Goal: Information Seeking & Learning: Find specific fact

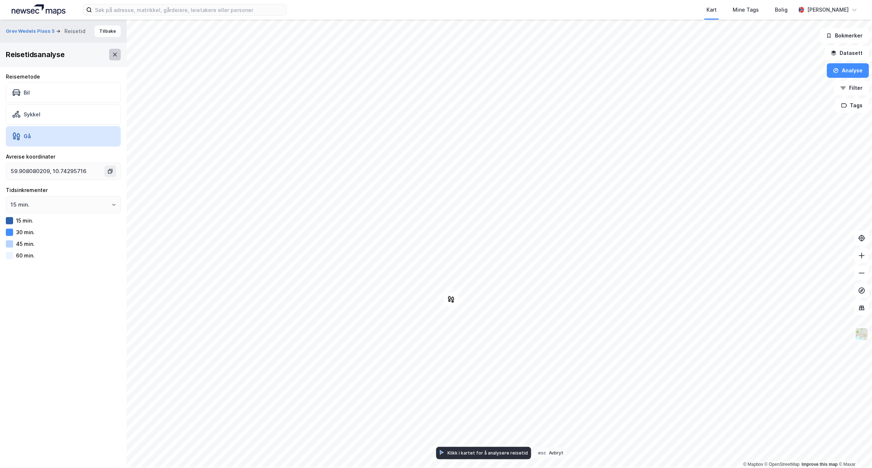
click at [112, 53] on icon at bounding box center [115, 55] width 6 height 6
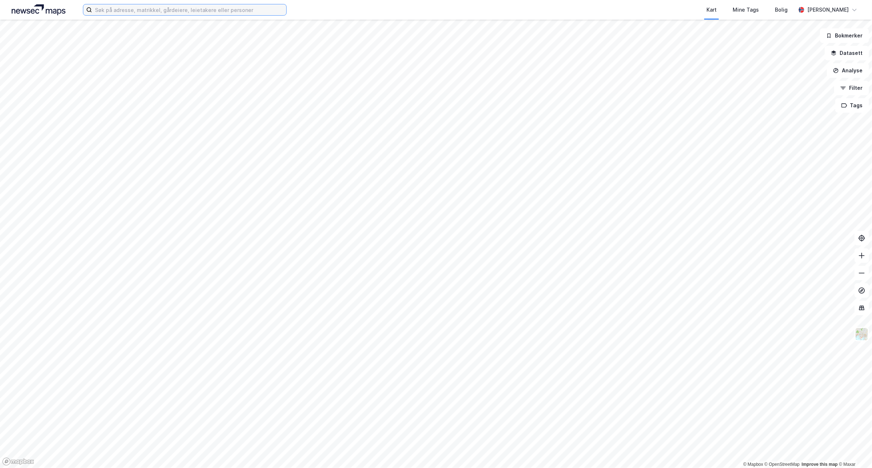
click at [133, 15] on input at bounding box center [189, 9] width 194 height 11
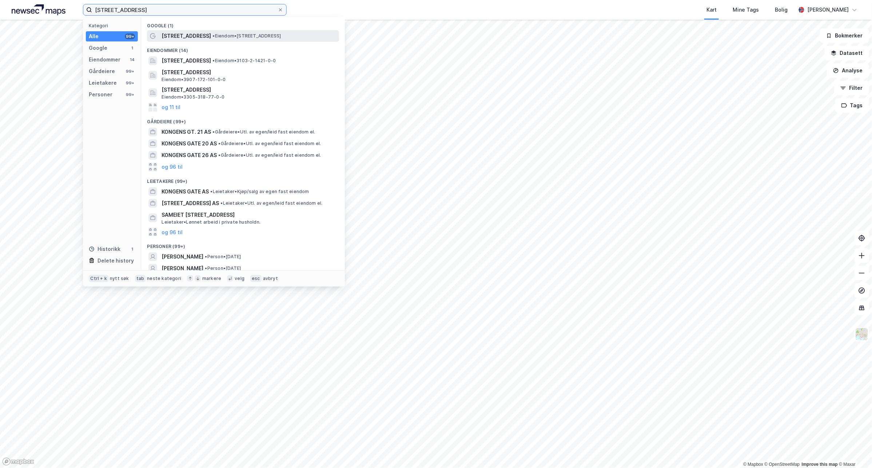
type input "[STREET_ADDRESS]"
click at [249, 37] on span "• Eiendom • [STREET_ADDRESS]" at bounding box center [246, 36] width 68 height 6
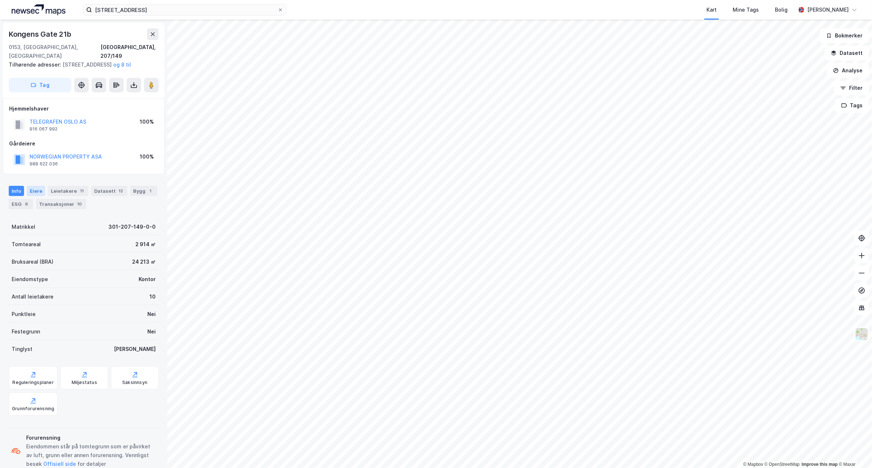
click at [41, 186] on div "Eiere" at bounding box center [36, 191] width 18 height 10
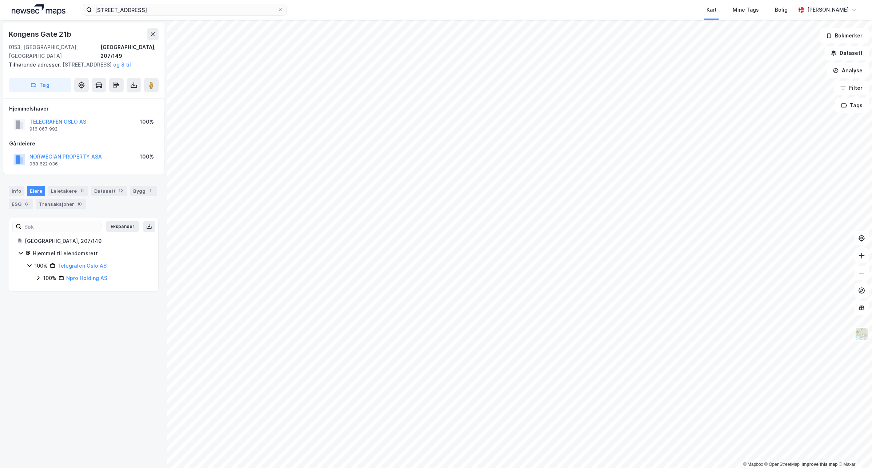
click at [49, 279] on div "100%" at bounding box center [49, 278] width 13 height 9
click at [53, 291] on div "100%" at bounding box center [58, 290] width 13 height 9
